Goal: Check status: Check status

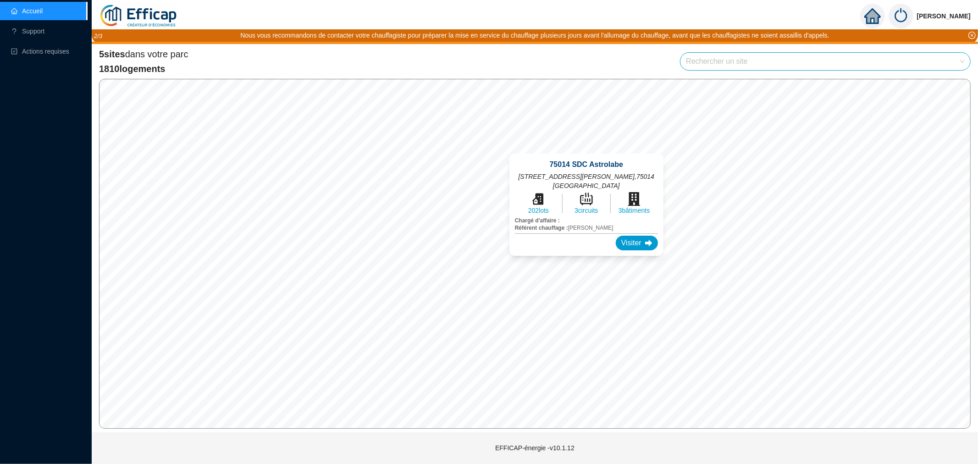
click at [585, 149] on div "75014 SDC Astrolabe [STREET_ADDRESS][PERSON_NAME] 202 lots 3 circuits 3 bâtimen…" at bounding box center [586, 205] width 176 height 124
click at [625, 236] on div "Visiter" at bounding box center [637, 243] width 42 height 15
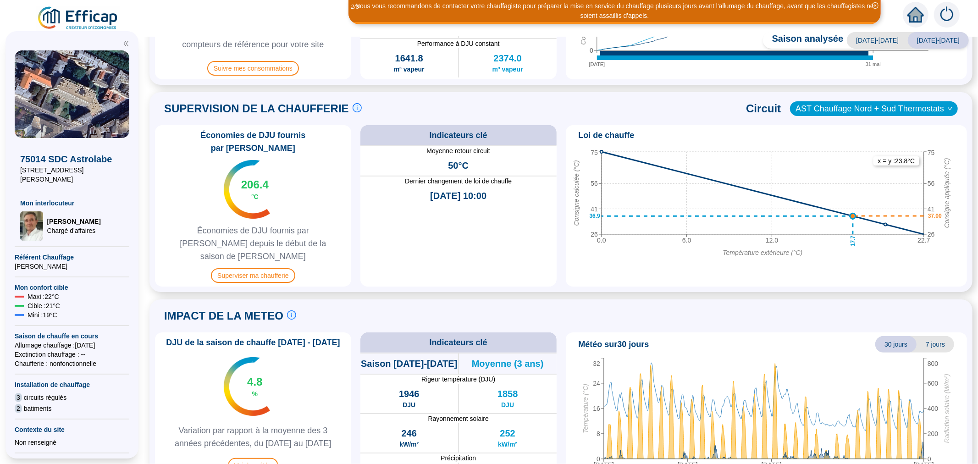
scroll to position [375, 0]
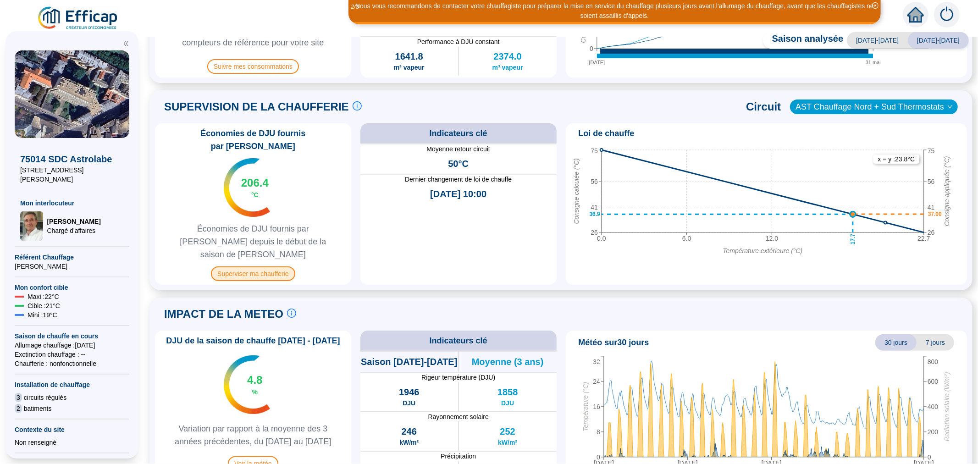
click at [267, 266] on span "Superviser ma chaufferie" at bounding box center [253, 273] width 84 height 15
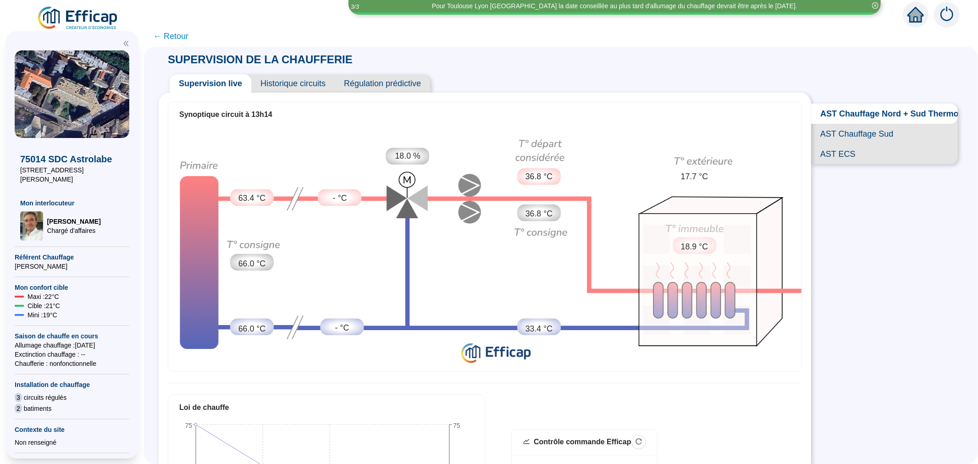
click at [297, 88] on span "Historique circuits" at bounding box center [292, 83] width 83 height 18
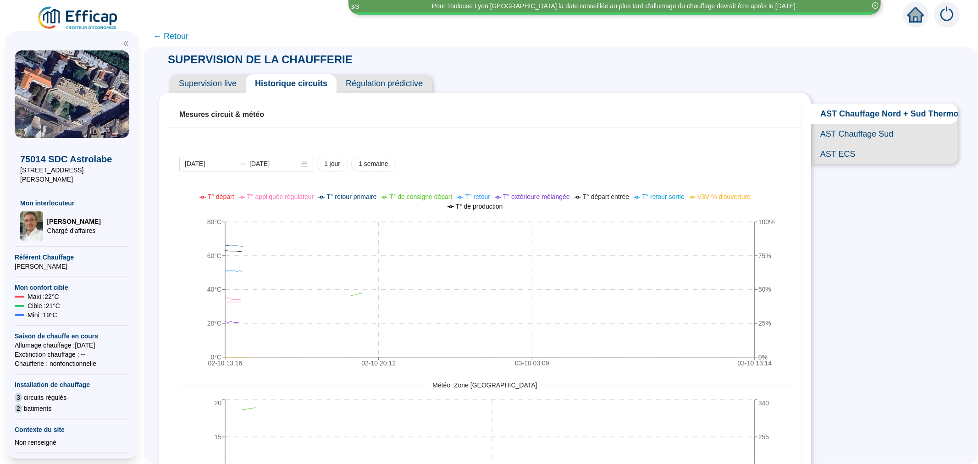
click at [381, 85] on span "Régulation prédictive" at bounding box center [384, 83] width 95 height 18
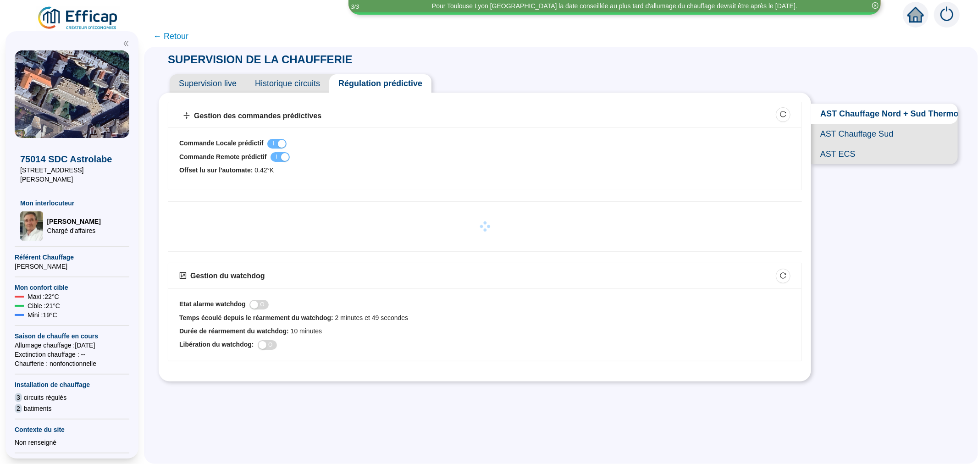
click at [223, 84] on span "Supervision live" at bounding box center [208, 83] width 76 height 18
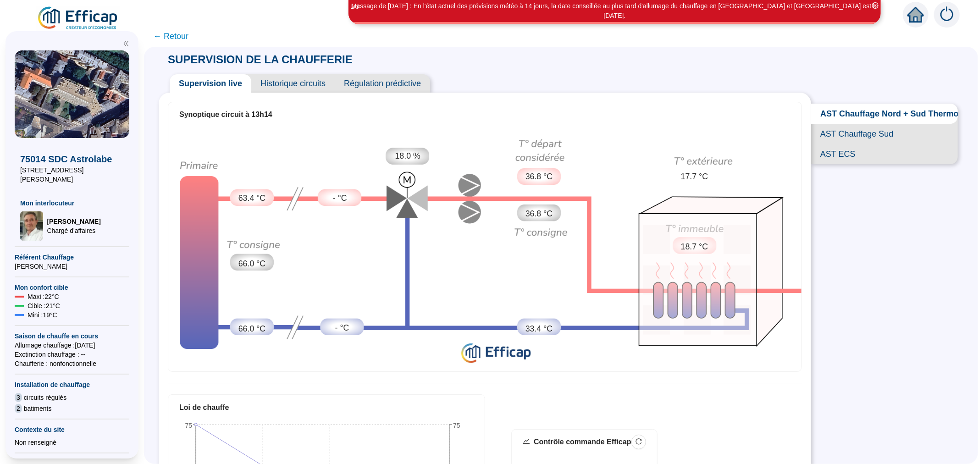
click at [851, 144] on span "AST Chauffage Sud" at bounding box center [884, 134] width 147 height 20
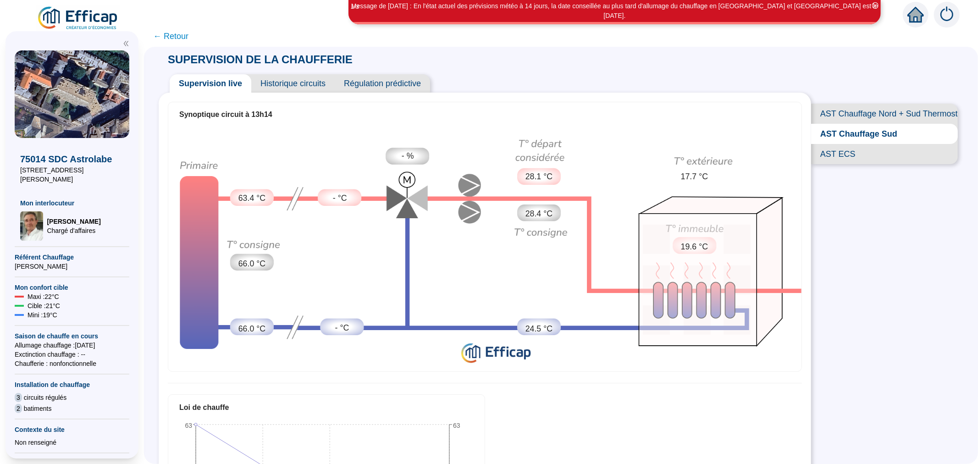
click at [834, 164] on span "AST ECS" at bounding box center [884, 154] width 147 height 20
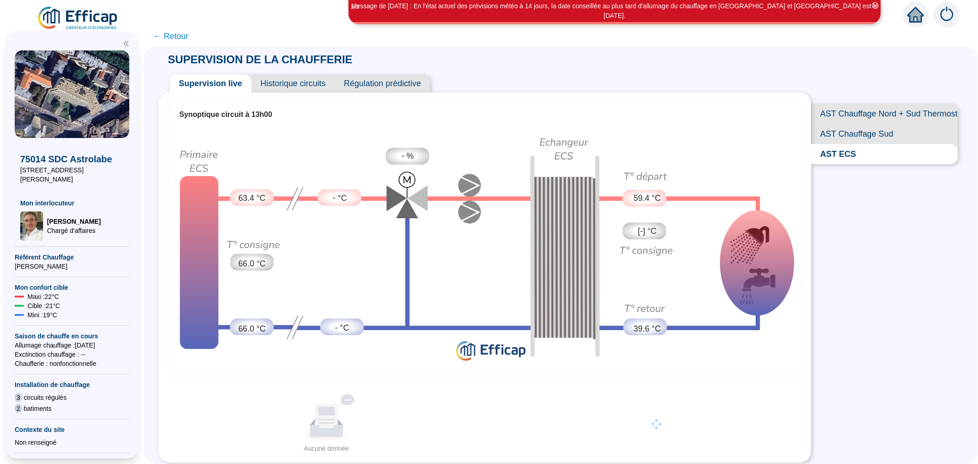
click at [856, 111] on span "AST Chauffage Nord + Sud Thermostats" at bounding box center [884, 114] width 147 height 20
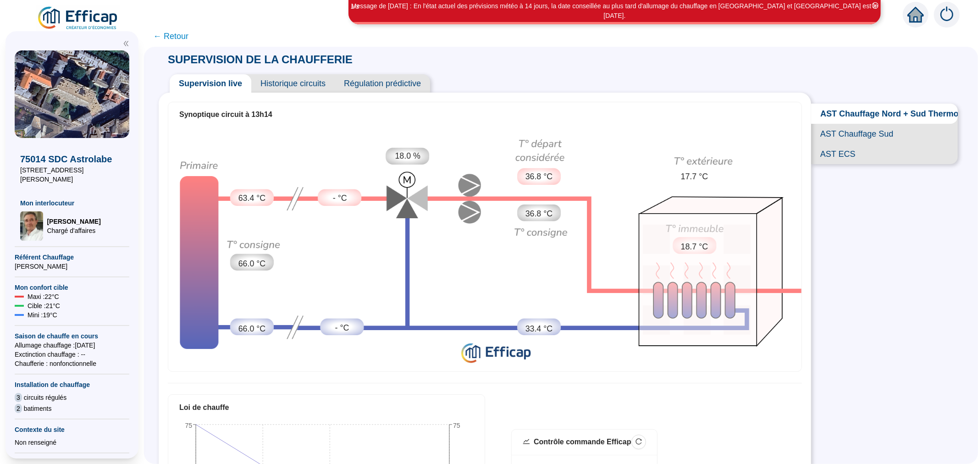
click at [856, 111] on span "AST Chauffage Nord + Sud Thermostats" at bounding box center [884, 114] width 147 height 20
click at [856, 135] on span "AST Chauffage Sud" at bounding box center [884, 134] width 147 height 20
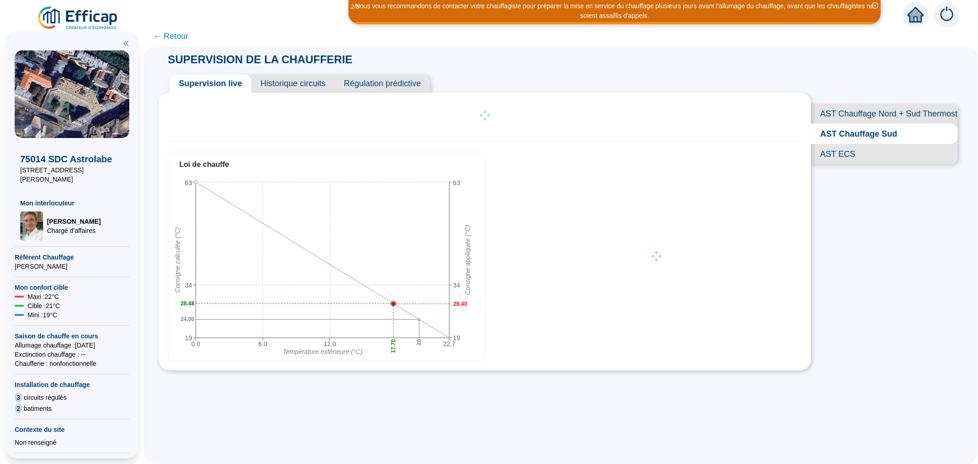
click at [853, 109] on span "AST Chauffage Nord + Sud Thermostats" at bounding box center [884, 114] width 147 height 20
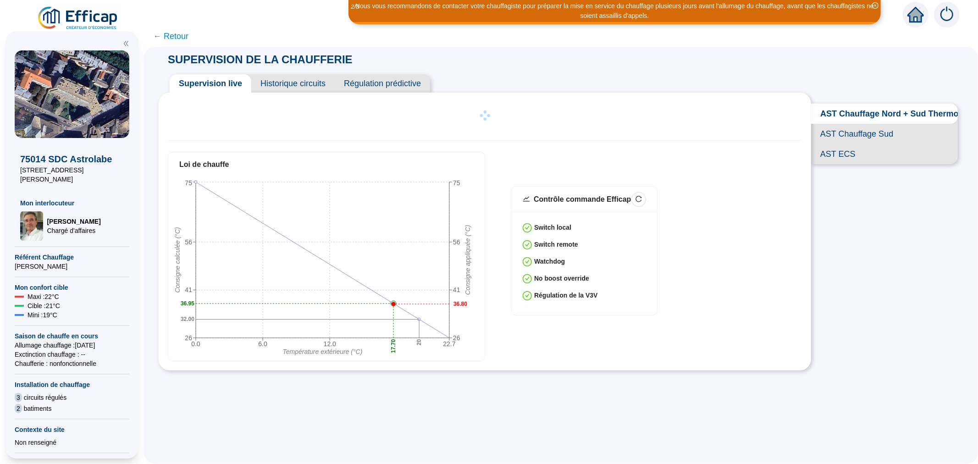
drag, startPoint x: 274, startPoint y: 83, endPoint x: 217, endPoint y: 69, distance: 58.2
click at [274, 83] on span "Historique circuits" at bounding box center [292, 83] width 83 height 18
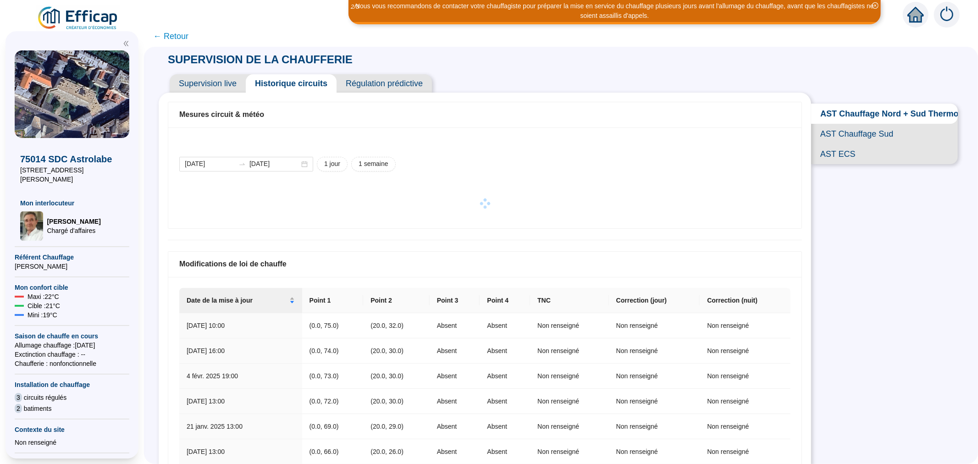
click at [203, 81] on span "Supervision live" at bounding box center [208, 83] width 76 height 18
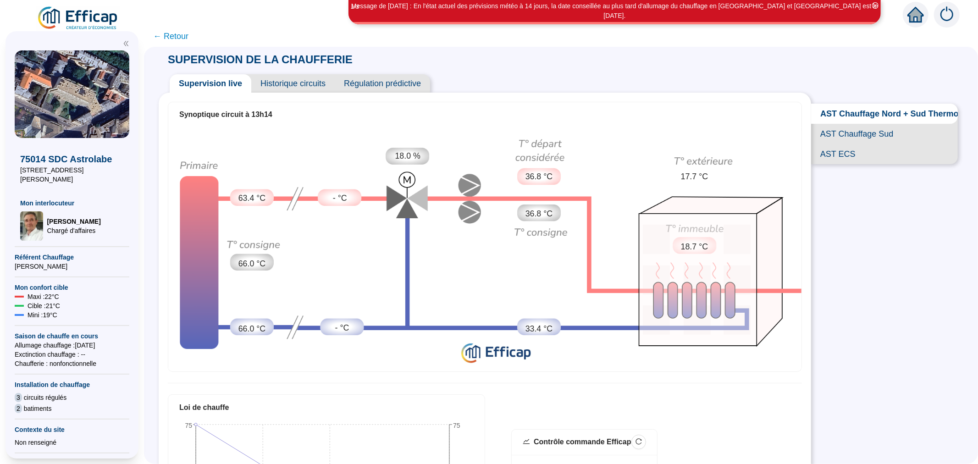
click at [621, 50] on div "SUPERVISION DE LA CHAUFFERIE Supervision live Historique circuits Régulation pr…" at bounding box center [561, 114] width 805 height 134
click at [836, 141] on span "AST Chauffage Sud" at bounding box center [884, 134] width 147 height 20
click at [842, 111] on span "AST Chauffage Nord + Sud Thermostats" at bounding box center [884, 114] width 147 height 20
